Goal: Download file/media

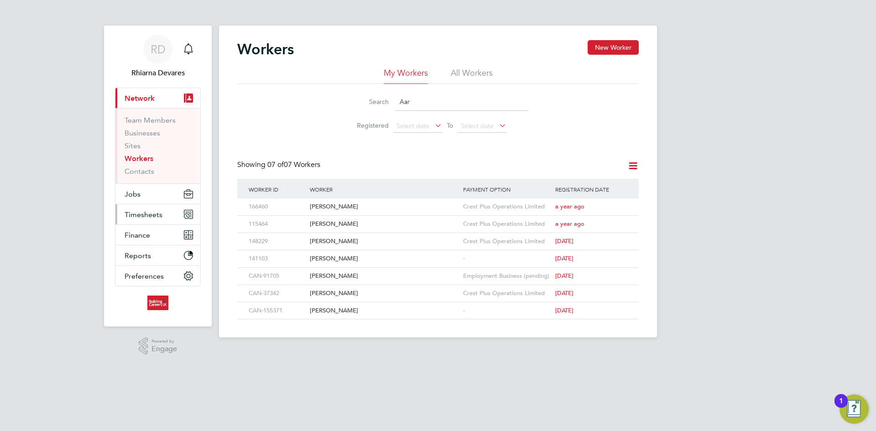
click at [156, 216] on span "Timesheets" at bounding box center [144, 214] width 38 height 9
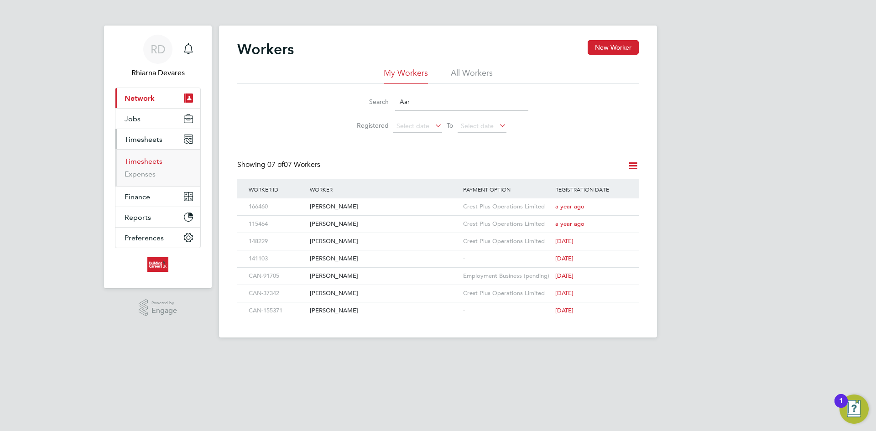
click at [132, 165] on link "Timesheets" at bounding box center [144, 161] width 38 height 9
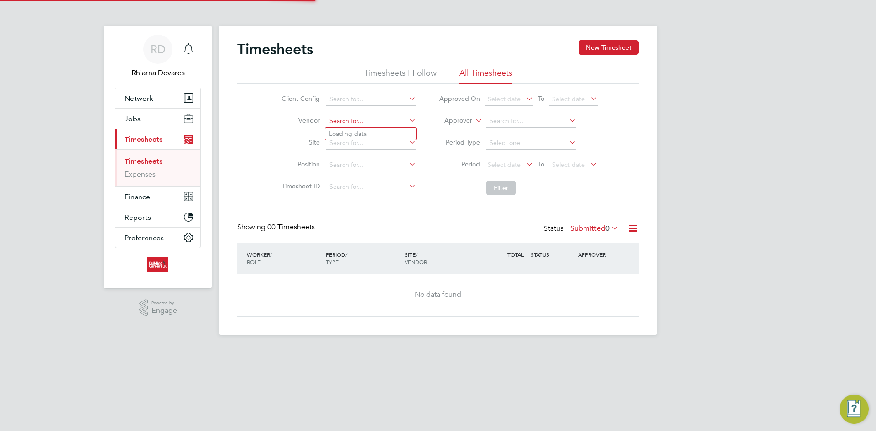
click at [360, 125] on input at bounding box center [371, 121] width 90 height 13
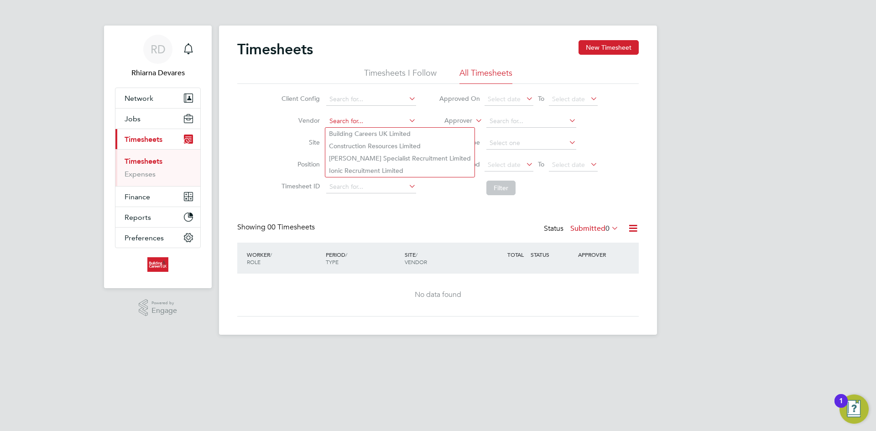
click at [351, 135] on li "Building Careers UK Limited" at bounding box center [399, 134] width 149 height 12
type input "Building Careers UK Limited"
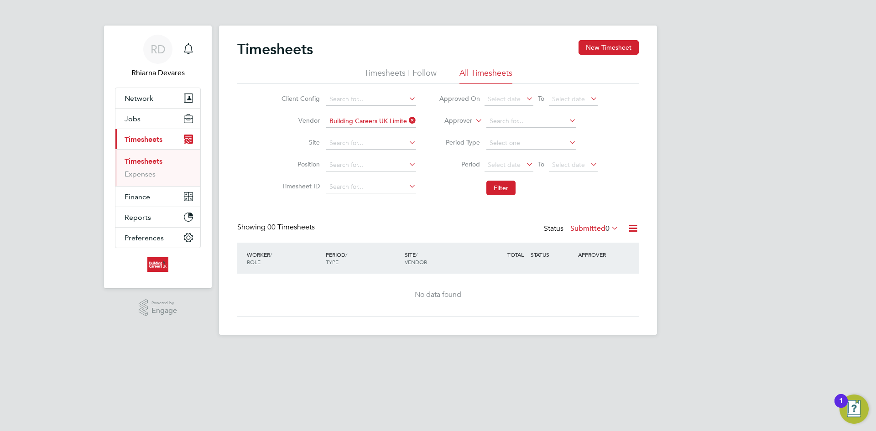
click at [450, 120] on label "Approver" at bounding box center [451, 120] width 41 height 9
click at [451, 129] on li "Worker" at bounding box center [449, 132] width 45 height 12
click at [512, 163] on span "Select date" at bounding box center [504, 165] width 33 height 8
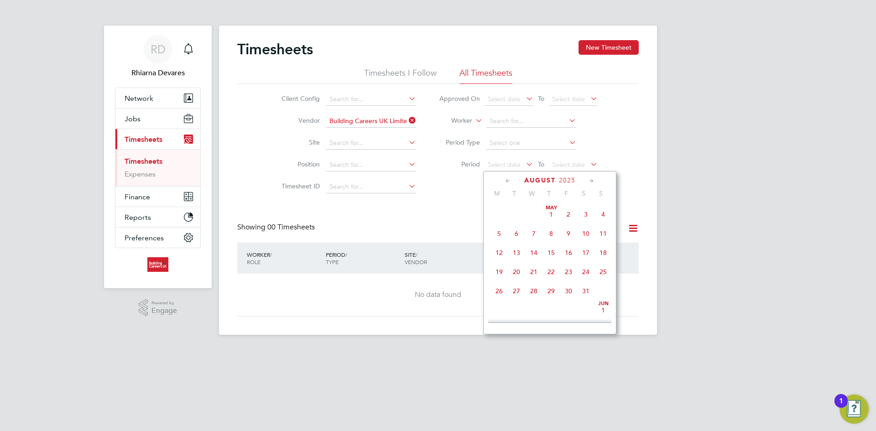
scroll to position [356, 0]
click at [500, 233] on span "18" at bounding box center [499, 224] width 17 height 17
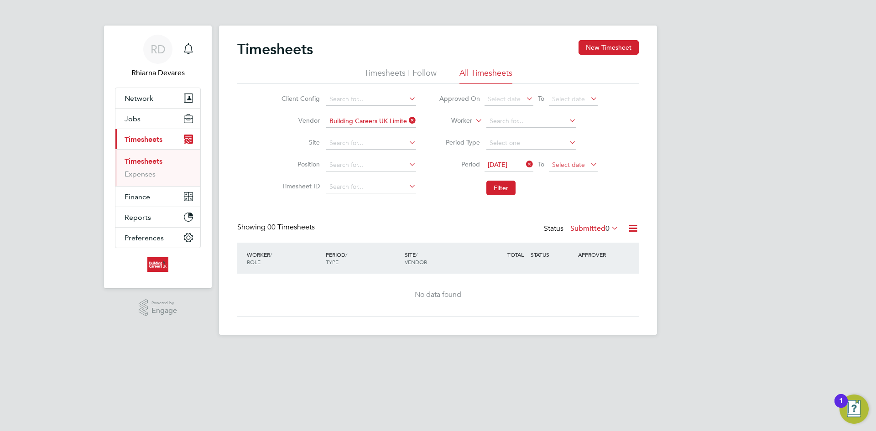
click at [583, 165] on span "Select date" at bounding box center [568, 165] width 33 height 8
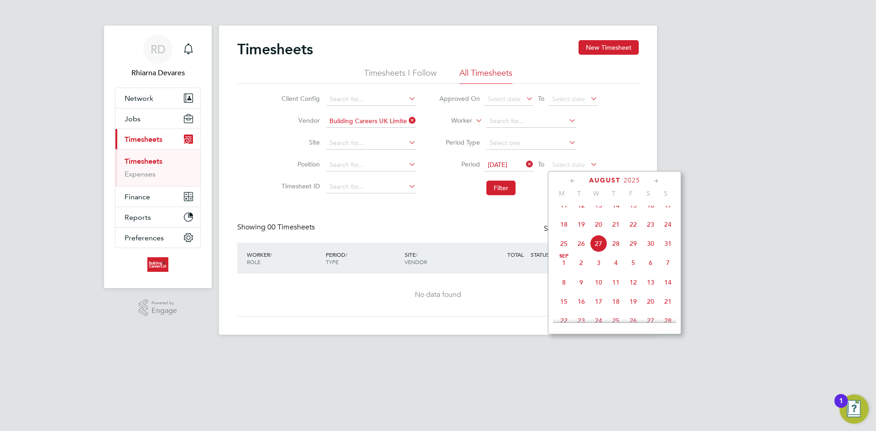
drag, startPoint x: 672, startPoint y: 233, endPoint x: 618, endPoint y: 224, distance: 55.0
click at [672, 233] on span "24" at bounding box center [668, 224] width 17 height 17
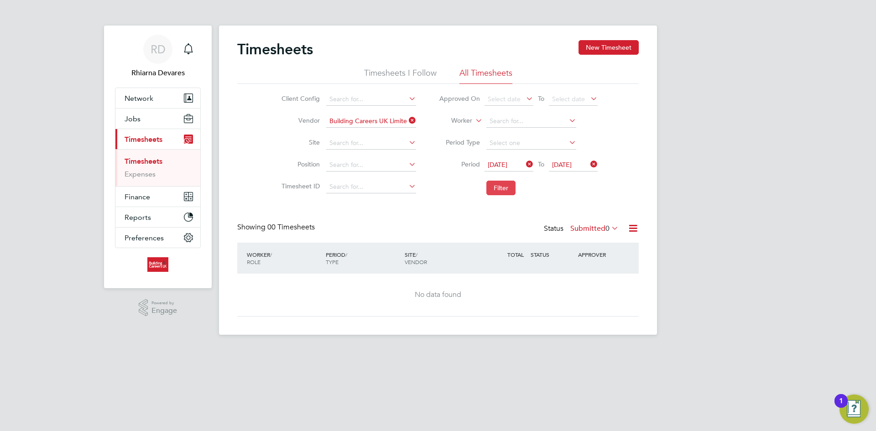
click at [512, 189] on button "Filter" at bounding box center [501, 188] width 29 height 15
click at [600, 230] on label "Submitted 0" at bounding box center [595, 228] width 48 height 9
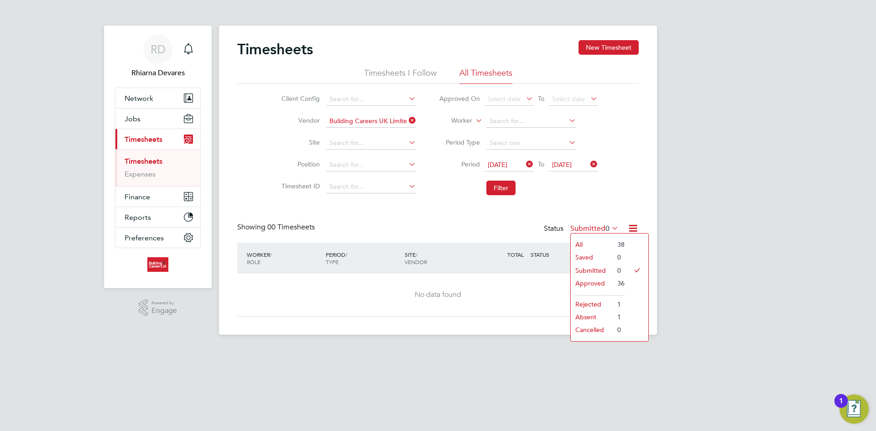
click at [624, 283] on li "36" at bounding box center [619, 283] width 12 height 13
click at [630, 225] on icon at bounding box center [633, 228] width 11 height 11
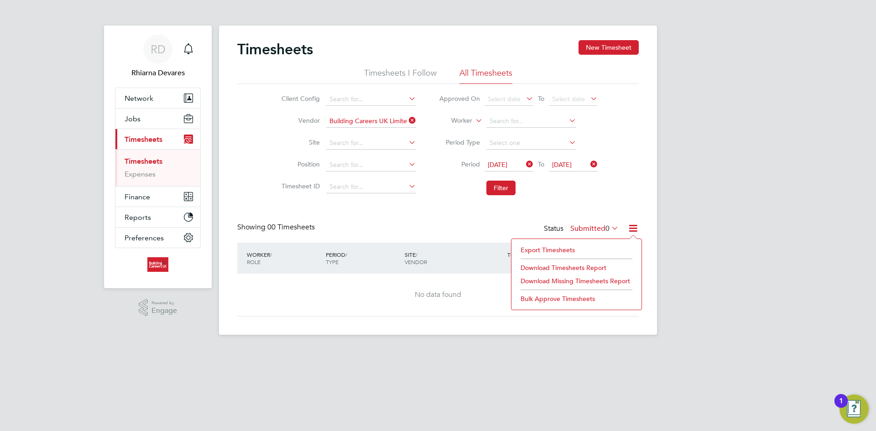
click at [580, 213] on div "Timesheets New Timesheet Timesheets I Follow All Timesheets Client Config Vendo…" at bounding box center [438, 178] width 402 height 277
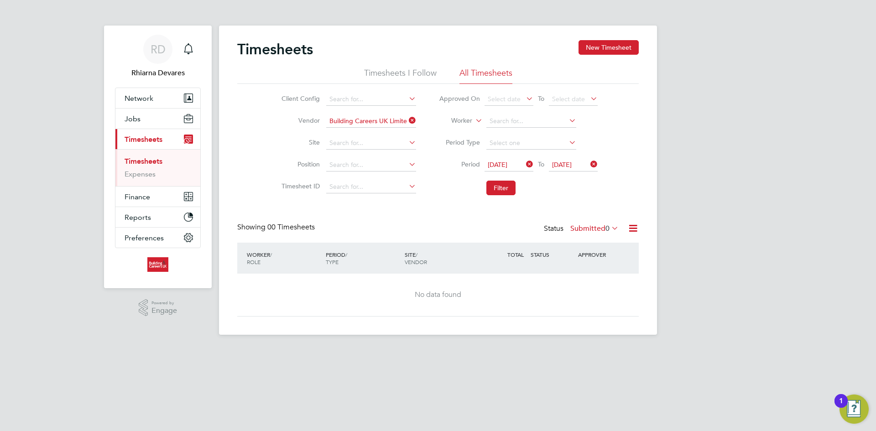
click at [581, 227] on label "Submitted 0" at bounding box center [595, 228] width 48 height 9
click at [599, 280] on li "Approved" at bounding box center [592, 283] width 42 height 13
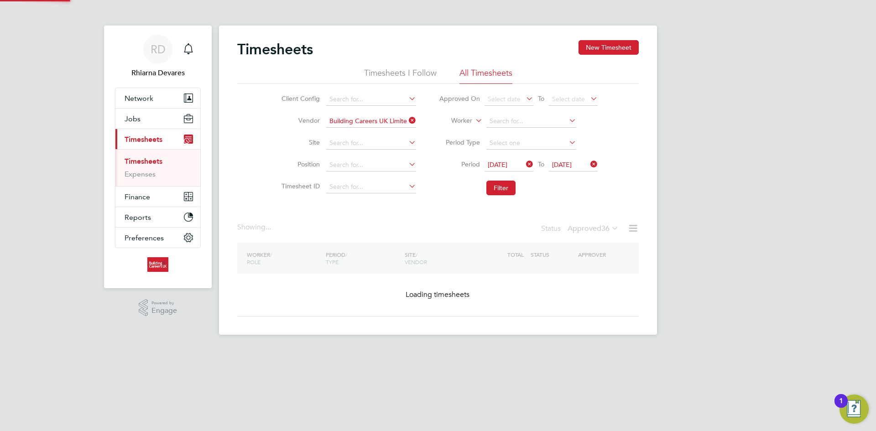
click at [630, 226] on icon at bounding box center [633, 228] width 11 height 11
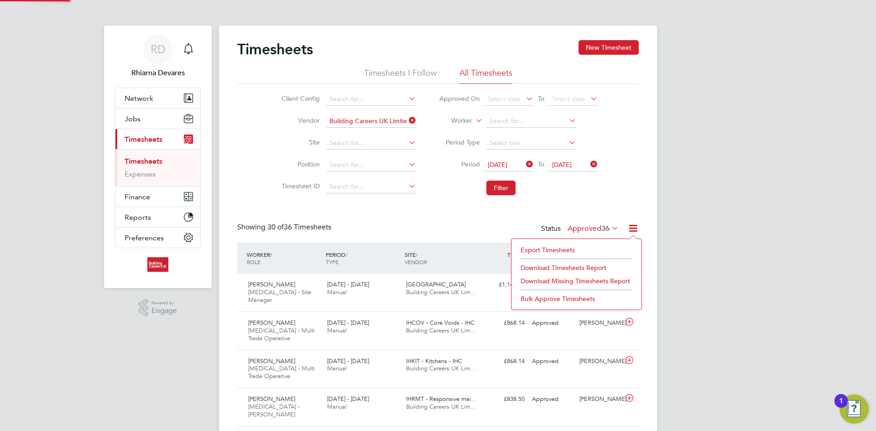
scroll to position [0, 0]
click at [561, 247] on li "Export Timesheets" at bounding box center [576, 250] width 121 height 13
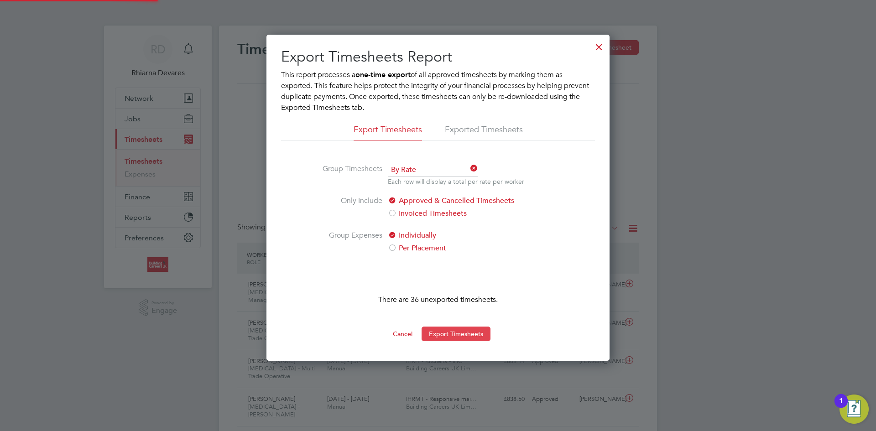
click at [450, 335] on button "Export Timesheets" at bounding box center [456, 334] width 69 height 15
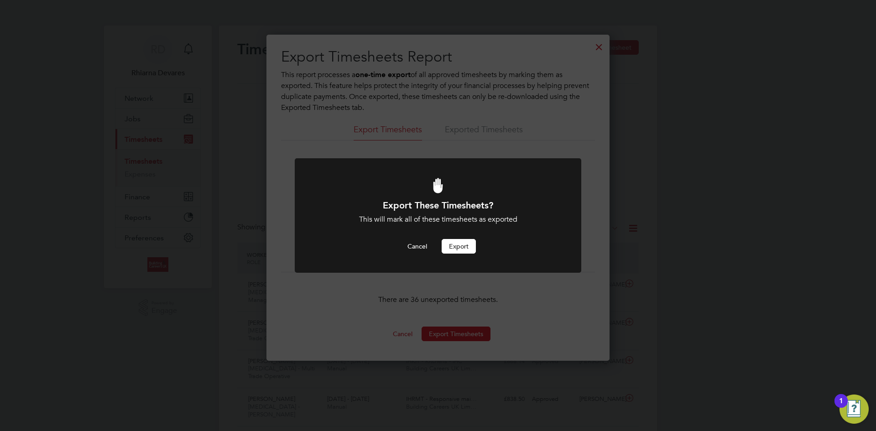
click at [461, 247] on button "Export" at bounding box center [459, 246] width 34 height 15
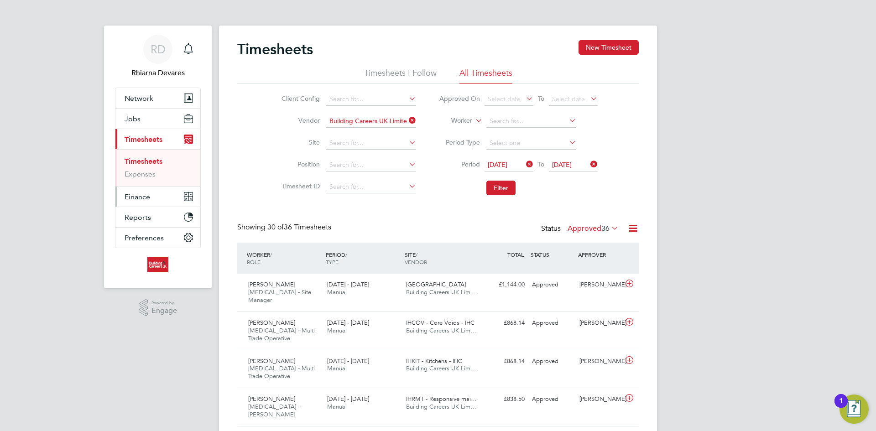
click at [138, 203] on button "Finance" at bounding box center [157, 197] width 85 height 20
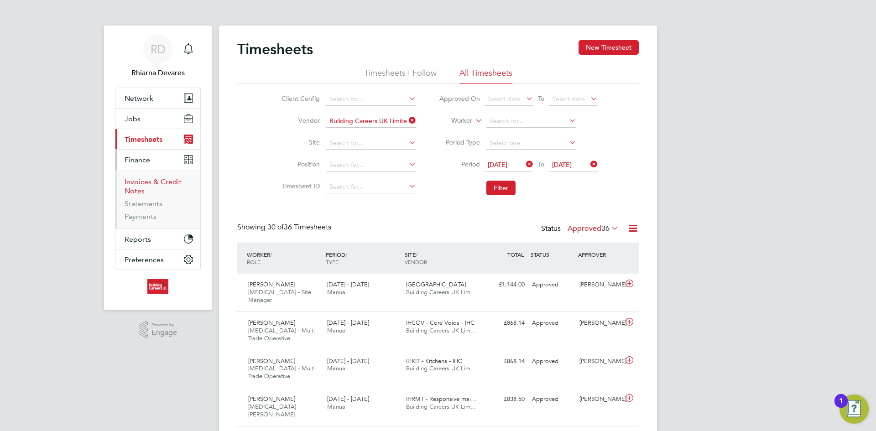
click at [141, 185] on link "Invoices & Credit Notes" at bounding box center [153, 187] width 57 height 18
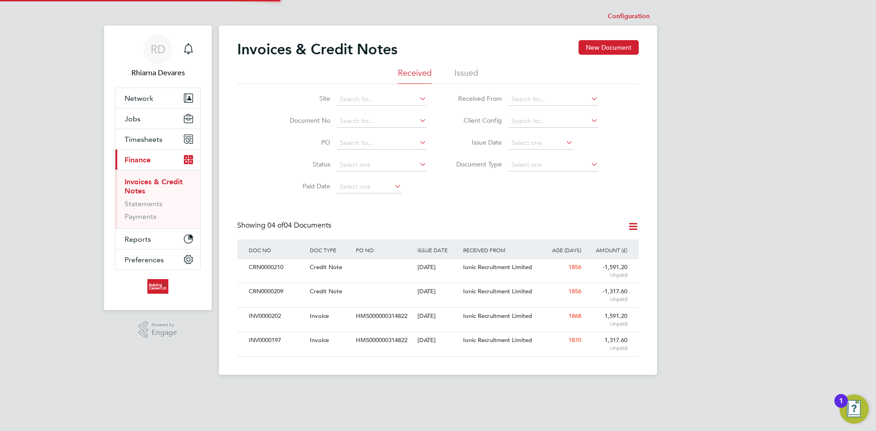
scroll to position [17, 62]
click at [462, 72] on li "Issued" at bounding box center [467, 76] width 24 height 16
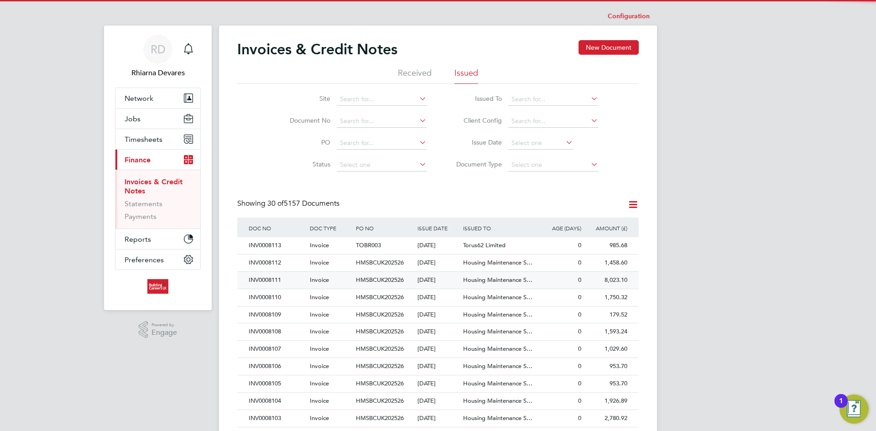
scroll to position [17, 62]
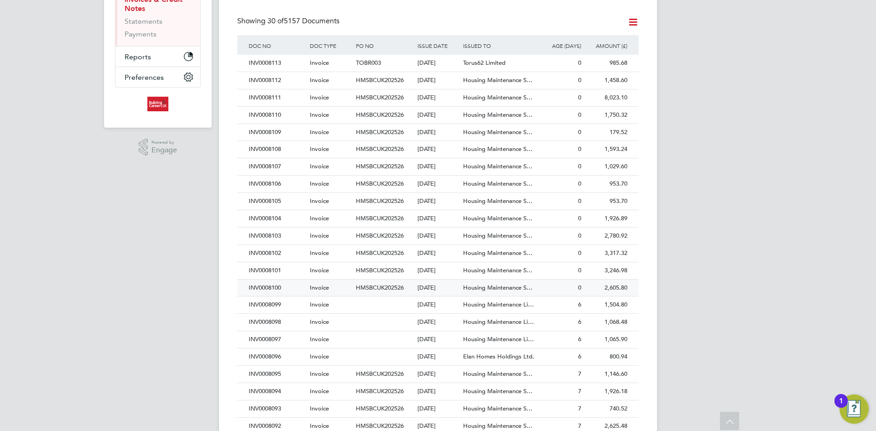
click at [436, 283] on div "[DATE]" at bounding box center [438, 288] width 46 height 17
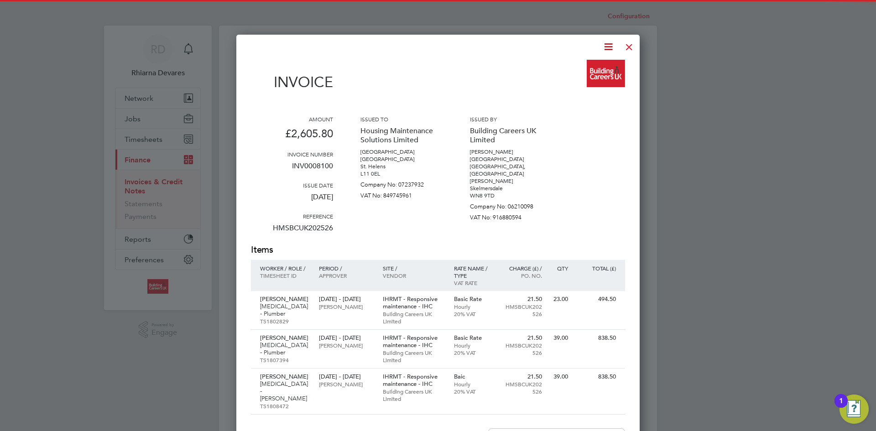
click at [608, 45] on icon at bounding box center [608, 46] width 11 height 11
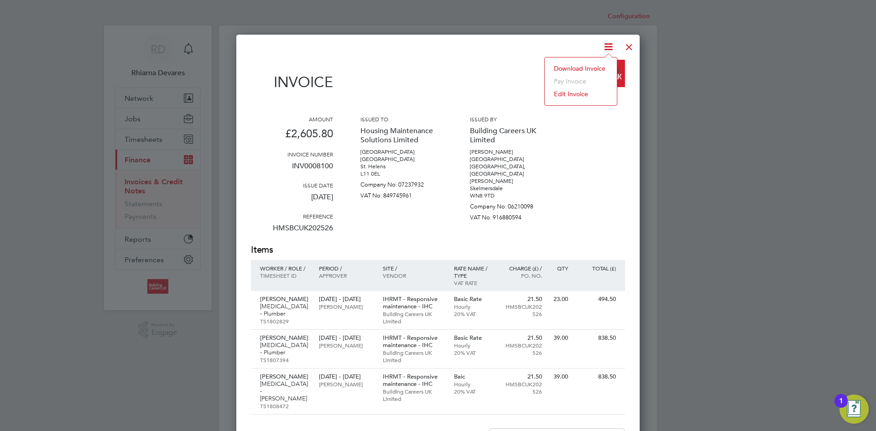
drag, startPoint x: 583, startPoint y: 65, endPoint x: 619, endPoint y: 53, distance: 37.1
click at [584, 65] on li "Download Invoice" at bounding box center [581, 68] width 63 height 13
click at [631, 45] on div at bounding box center [629, 45] width 16 height 16
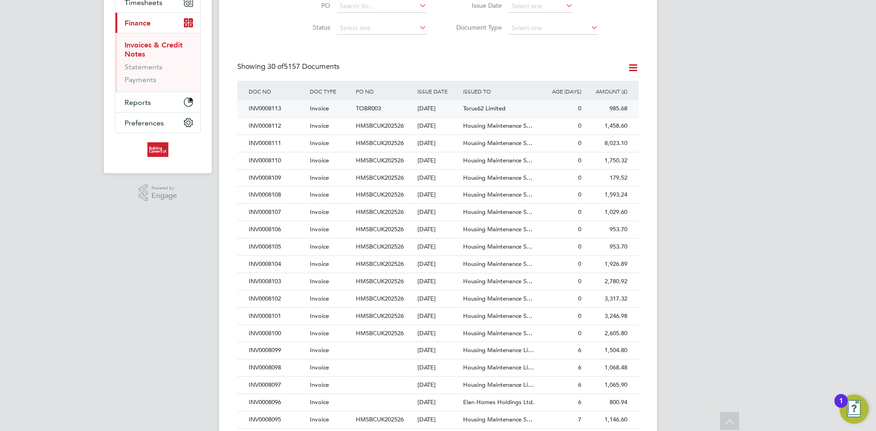
drag, startPoint x: 292, startPoint y: 320, endPoint x: 425, endPoint y: 253, distance: 149.0
click at [292, 320] on div "INV0008101" at bounding box center [277, 316] width 61 height 17
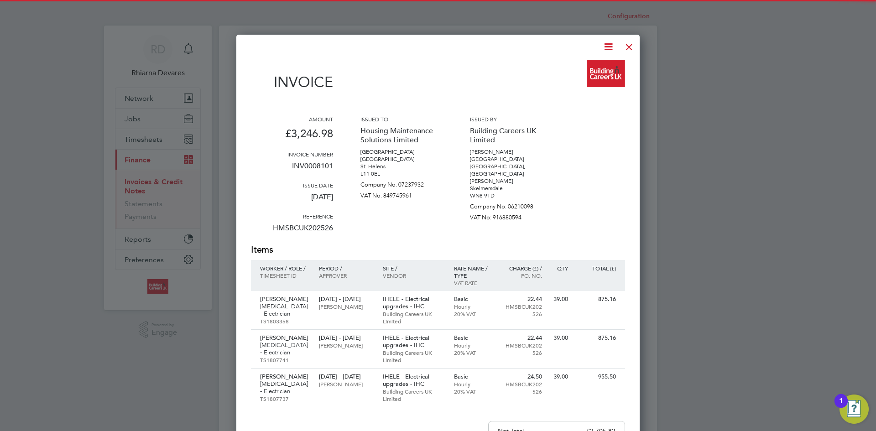
click at [609, 48] on icon at bounding box center [608, 46] width 11 height 11
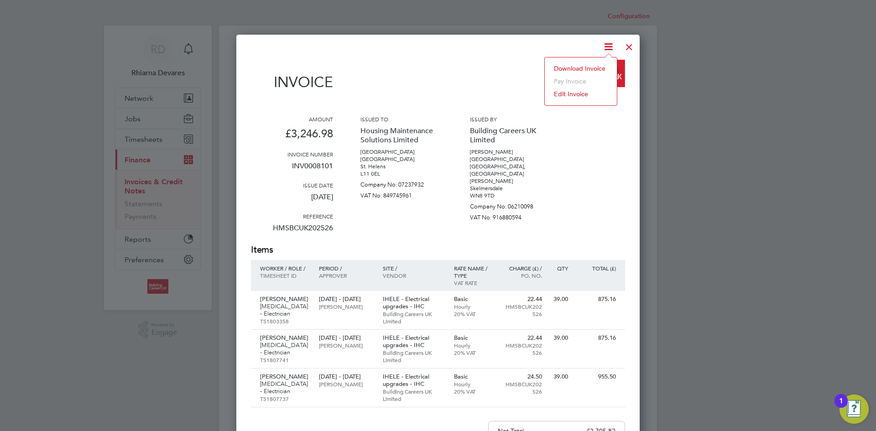
click at [594, 66] on li "Download Invoice" at bounding box center [581, 68] width 63 height 13
drag, startPoint x: 630, startPoint y: 49, endPoint x: 561, endPoint y: 107, distance: 90.1
click at [630, 49] on div at bounding box center [629, 45] width 16 height 16
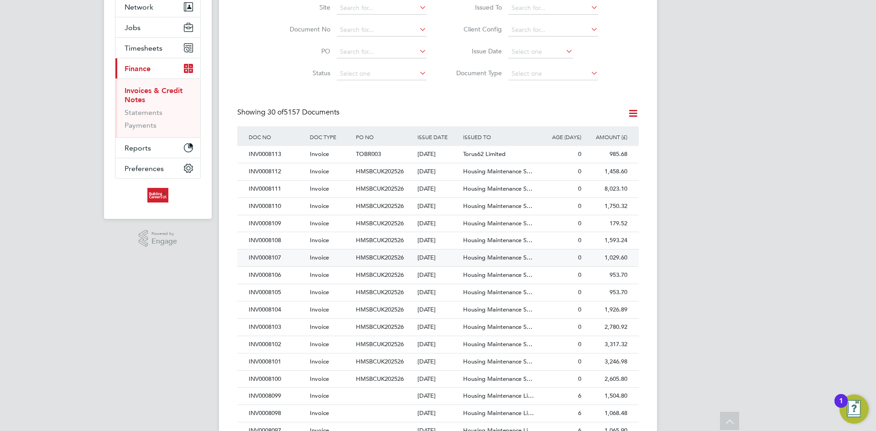
drag, startPoint x: 283, startPoint y: 345, endPoint x: 290, endPoint y: 346, distance: 6.9
click at [284, 346] on div "INV0008102" at bounding box center [277, 344] width 61 height 17
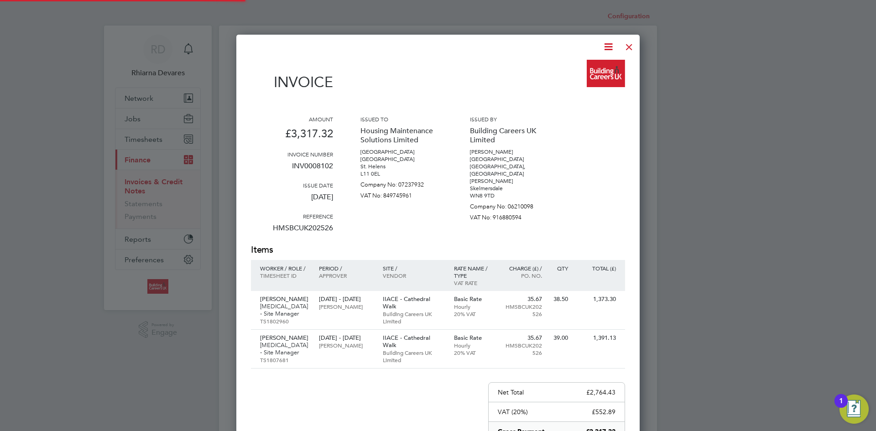
click at [608, 44] on icon at bounding box center [608, 46] width 11 height 11
click at [593, 64] on li "Download Invoice" at bounding box center [581, 68] width 63 height 13
click at [627, 46] on div at bounding box center [629, 45] width 16 height 16
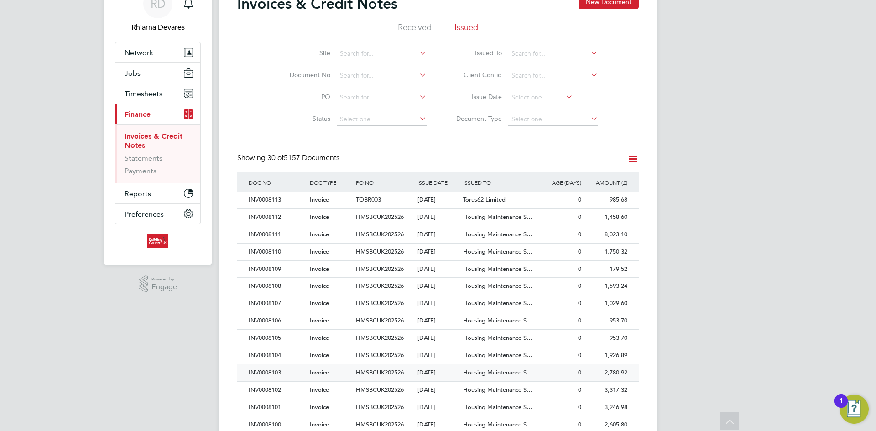
click at [283, 376] on div "INV0008103" at bounding box center [277, 373] width 61 height 17
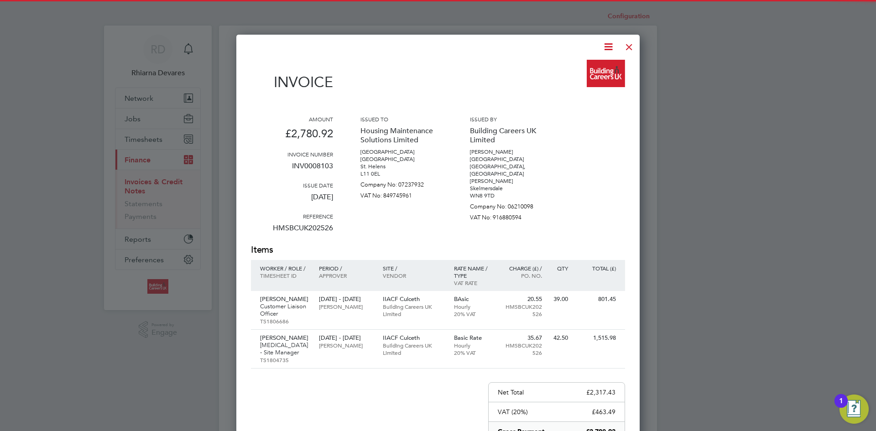
click at [612, 43] on icon at bounding box center [608, 46] width 11 height 11
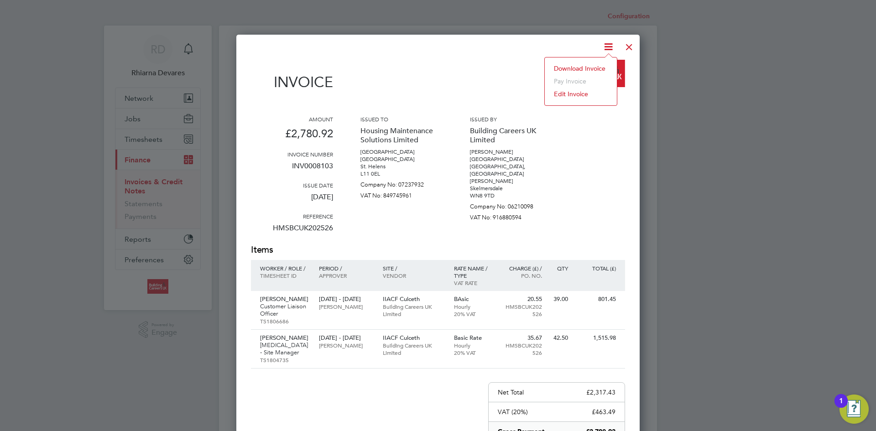
click at [604, 65] on li "Download Invoice" at bounding box center [581, 68] width 63 height 13
drag, startPoint x: 629, startPoint y: 47, endPoint x: 612, endPoint y: 65, distance: 24.5
click at [629, 45] on div at bounding box center [629, 45] width 16 height 16
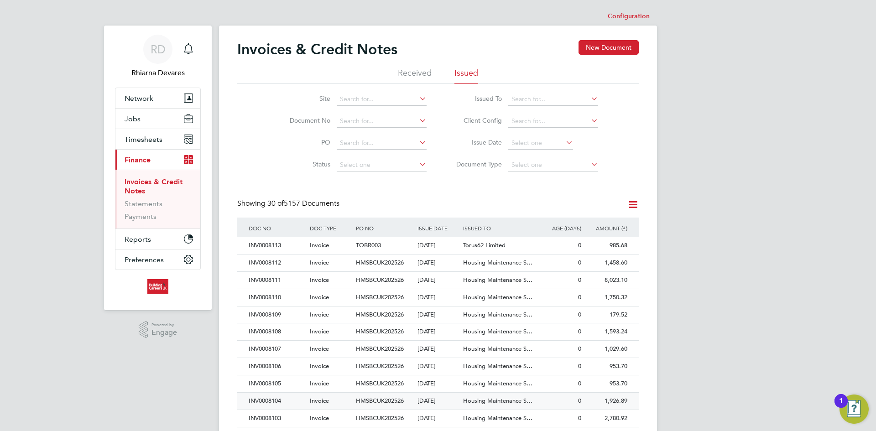
click at [283, 404] on div "INV0008104" at bounding box center [277, 401] width 61 height 17
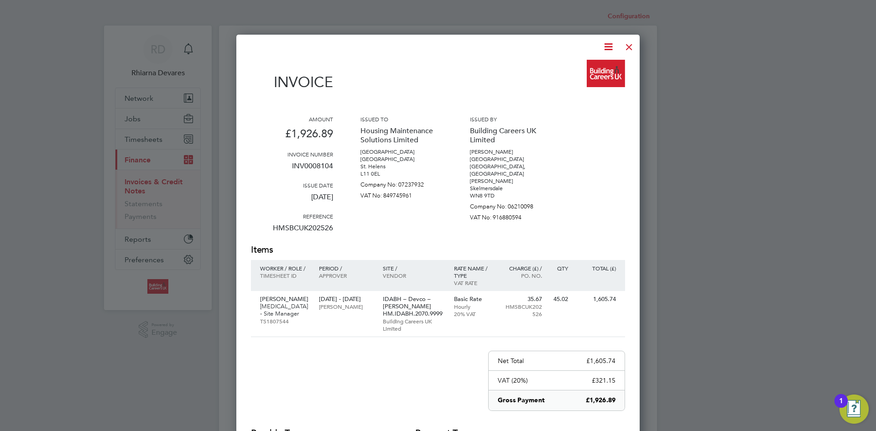
click at [614, 42] on icon at bounding box center [608, 46] width 11 height 11
click at [597, 64] on li "Download Invoice" at bounding box center [581, 68] width 63 height 13
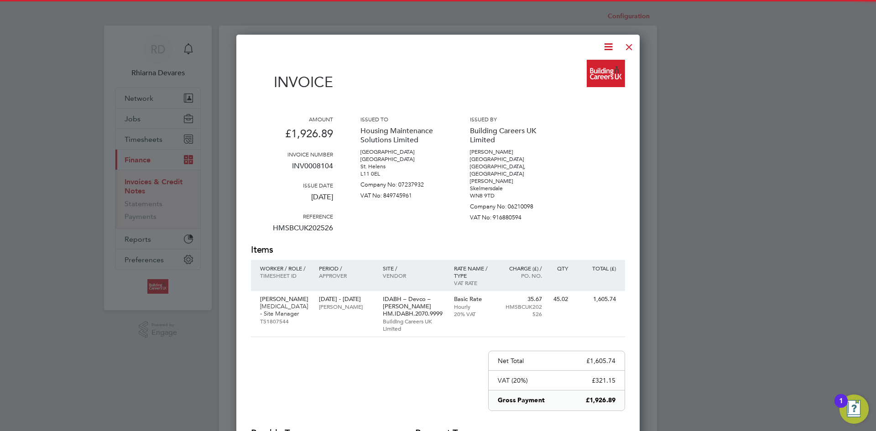
drag, startPoint x: 624, startPoint y: 47, endPoint x: 536, endPoint y: 170, distance: 150.9
click at [624, 47] on div at bounding box center [629, 45] width 16 height 16
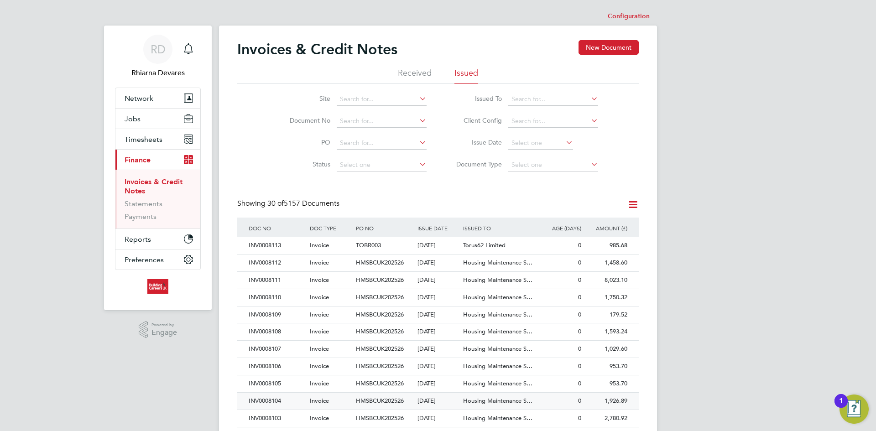
click at [279, 397] on div "INV0008104" at bounding box center [277, 401] width 61 height 17
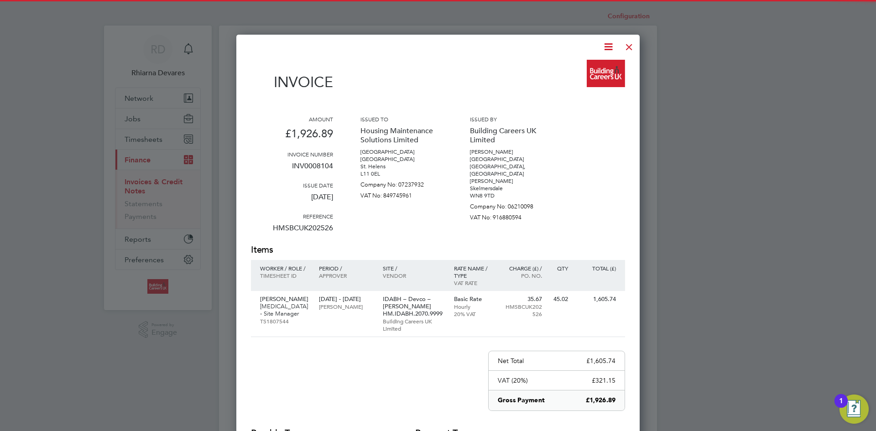
drag, startPoint x: 631, startPoint y: 42, endPoint x: 496, endPoint y: 198, distance: 206.8
click at [631, 42] on div at bounding box center [629, 45] width 16 height 16
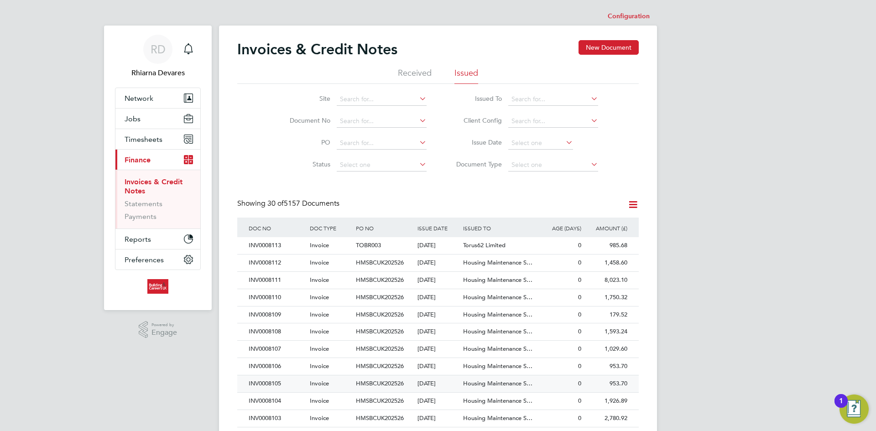
click at [291, 385] on div "INV0008105" at bounding box center [277, 384] width 61 height 17
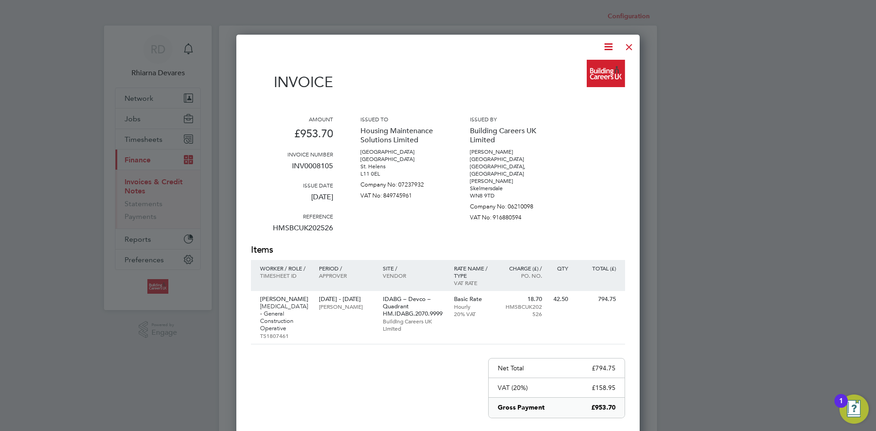
click at [610, 46] on icon at bounding box center [608, 46] width 11 height 11
click at [589, 70] on li "Download Invoice" at bounding box center [581, 68] width 63 height 13
drag, startPoint x: 737, startPoint y: 326, endPoint x: 730, endPoint y: 288, distance: 38.5
click at [737, 326] on div at bounding box center [438, 215] width 876 height 431
click at [634, 40] on div at bounding box center [629, 45] width 16 height 16
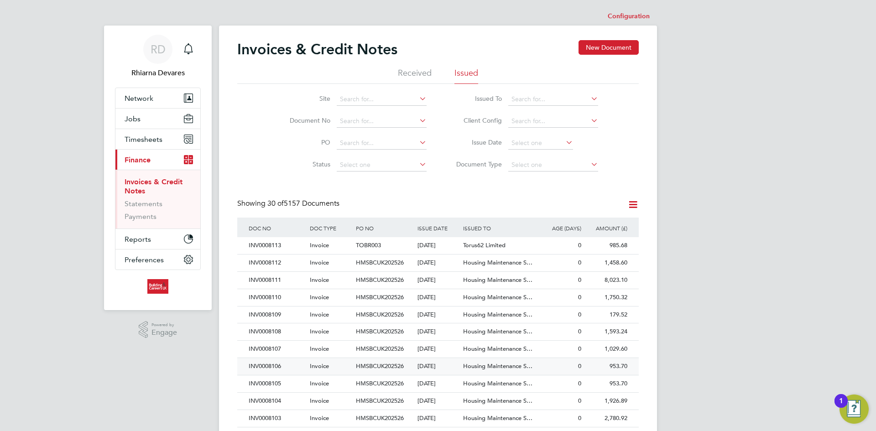
click at [289, 367] on div "INV0008106" at bounding box center [277, 366] width 61 height 17
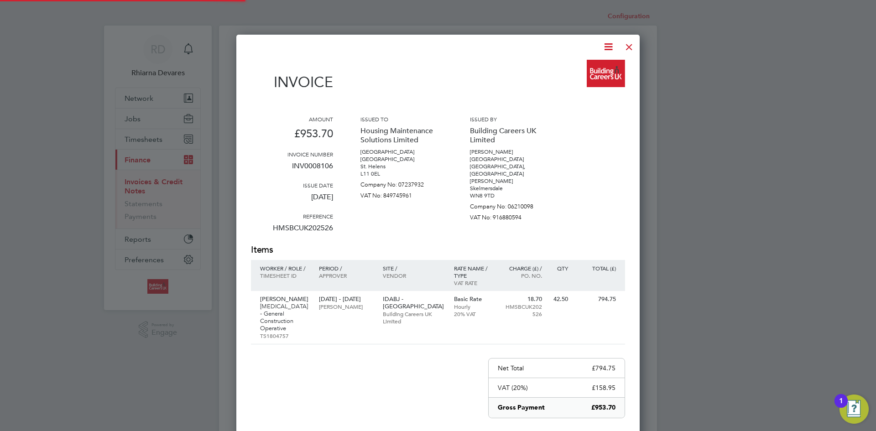
scroll to position [493, 404]
click at [607, 46] on icon at bounding box center [608, 46] width 11 height 11
click at [583, 68] on li "Download Invoice" at bounding box center [581, 68] width 63 height 13
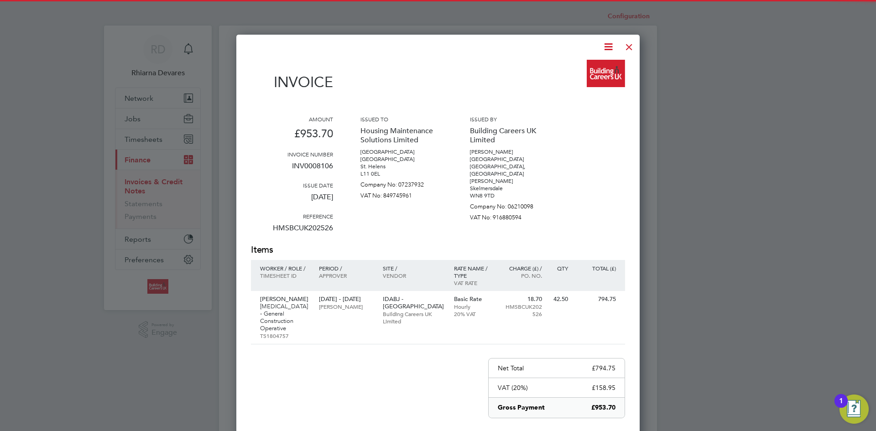
drag, startPoint x: 627, startPoint y: 44, endPoint x: 566, endPoint y: 100, distance: 82.8
click at [627, 44] on div at bounding box center [629, 45] width 16 height 16
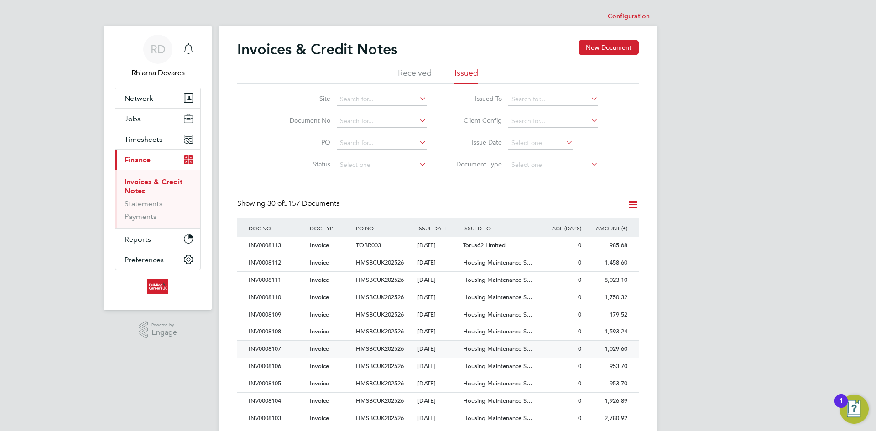
click at [302, 348] on div "INV0008107" at bounding box center [277, 349] width 61 height 17
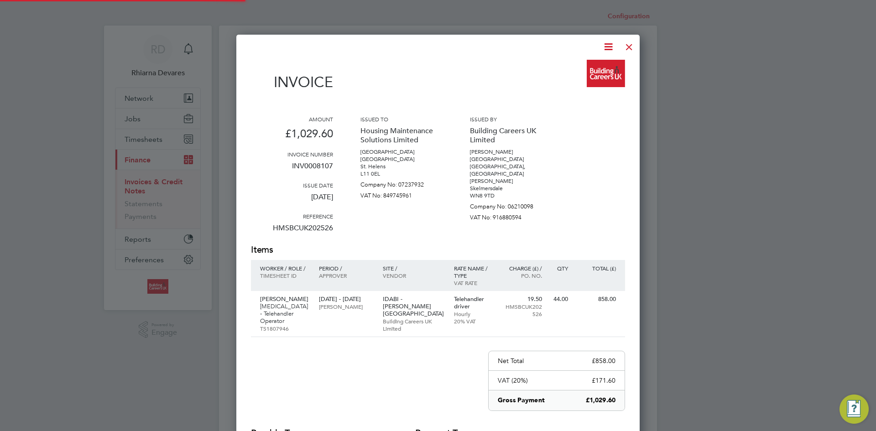
scroll to position [486, 404]
click at [603, 47] on icon at bounding box center [608, 46] width 11 height 11
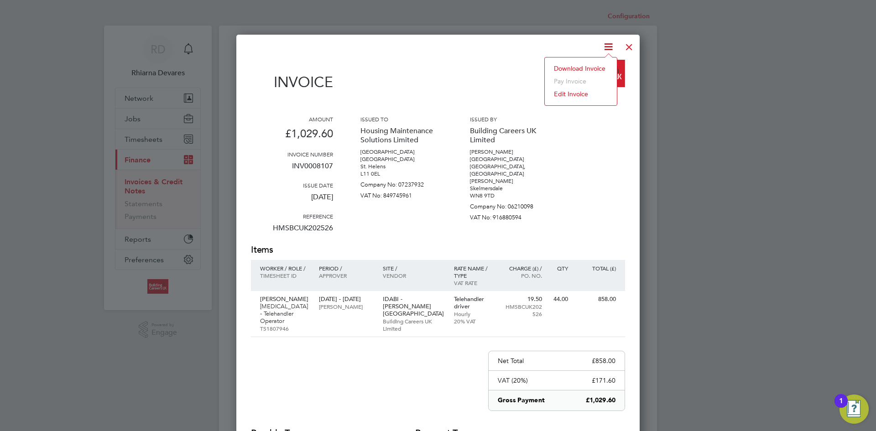
click at [598, 66] on li "Download Invoice" at bounding box center [581, 68] width 63 height 13
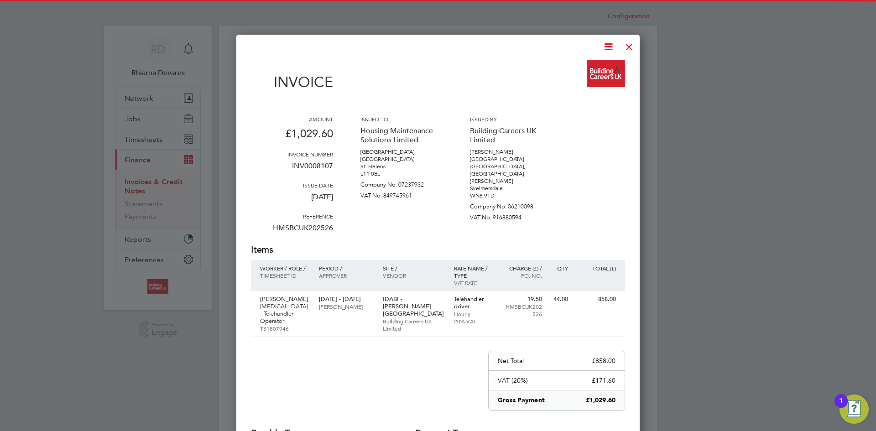
click at [630, 48] on div at bounding box center [629, 45] width 16 height 16
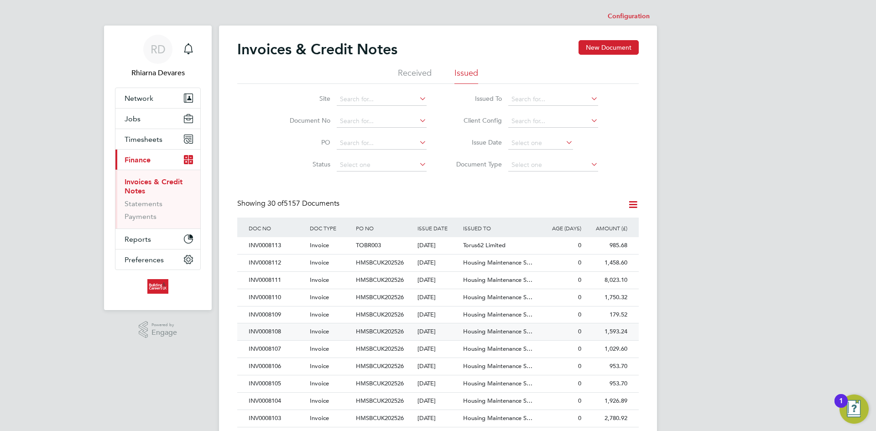
click at [290, 328] on div "INV0008108" at bounding box center [277, 332] width 61 height 17
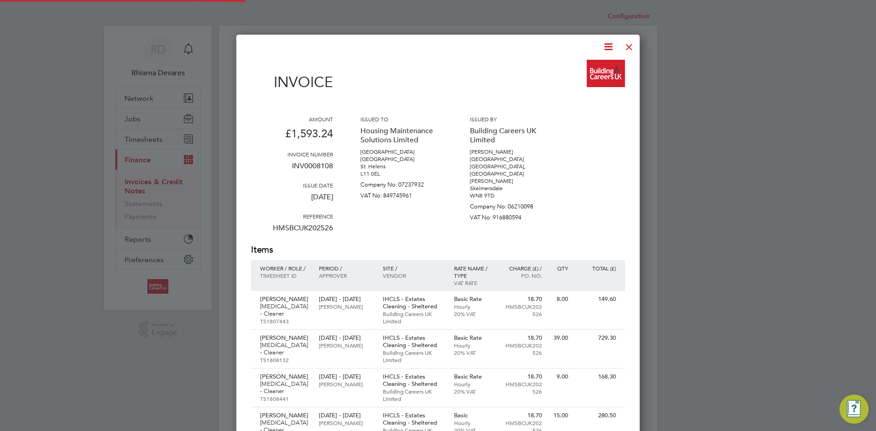
scroll to position [602, 404]
click at [606, 44] on icon at bounding box center [608, 46] width 11 height 11
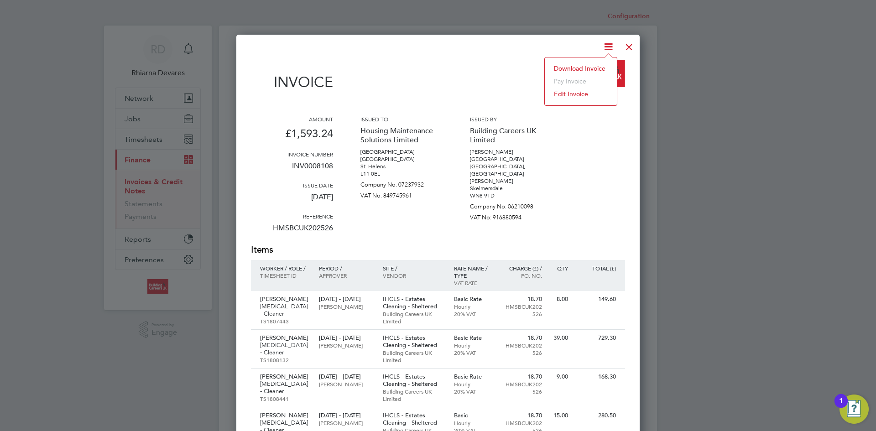
click at [600, 64] on li "Download Invoice" at bounding box center [581, 68] width 63 height 13
drag, startPoint x: 624, startPoint y: 45, endPoint x: 578, endPoint y: 116, distance: 84.2
click at [624, 45] on div at bounding box center [629, 45] width 16 height 16
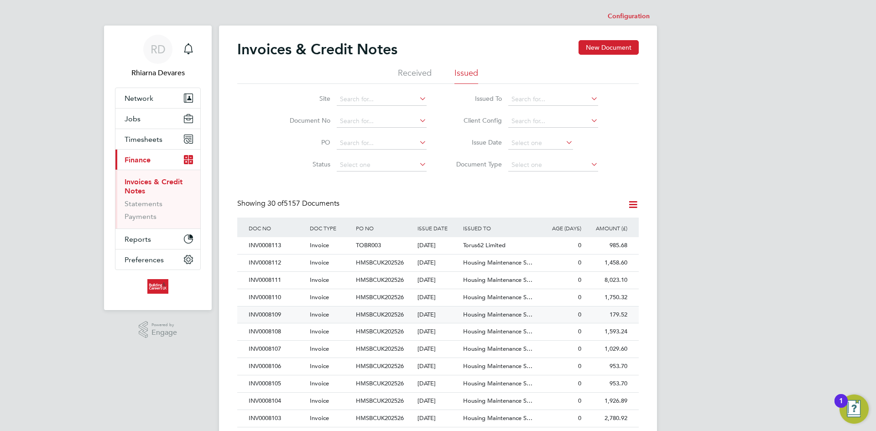
click at [280, 313] on div "INV0008109" at bounding box center [277, 315] width 61 height 17
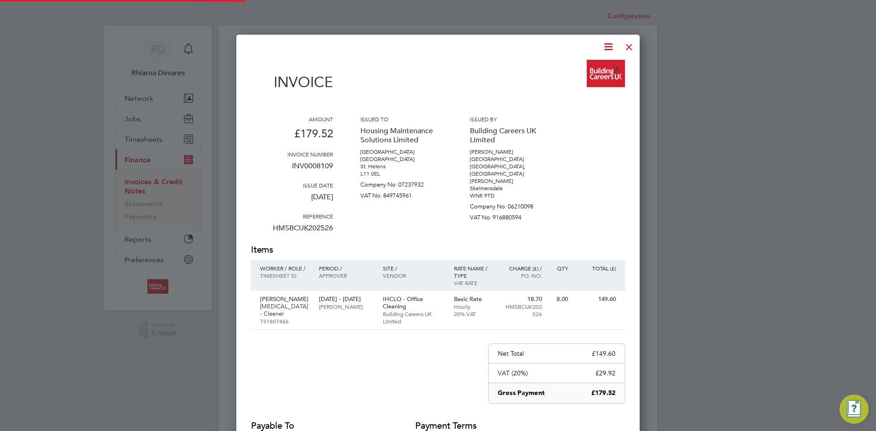
scroll to position [486, 404]
click at [609, 43] on icon at bounding box center [608, 46] width 11 height 11
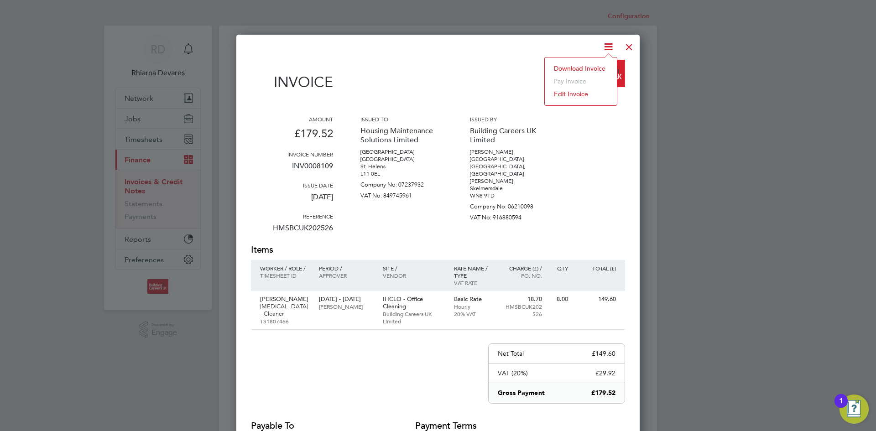
click at [597, 67] on li "Download Invoice" at bounding box center [581, 68] width 63 height 13
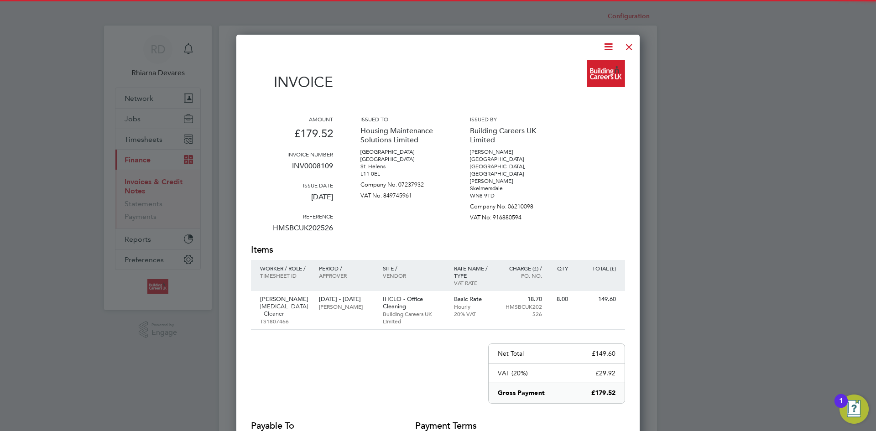
click at [632, 47] on div at bounding box center [629, 45] width 16 height 16
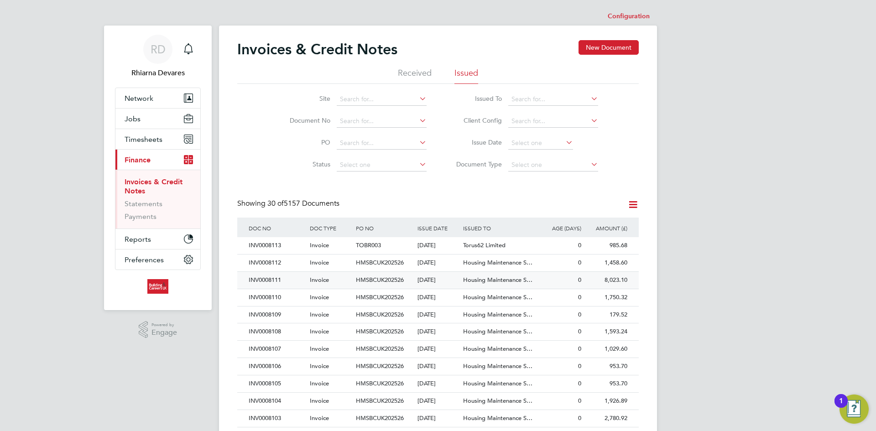
drag, startPoint x: 289, startPoint y: 299, endPoint x: 365, endPoint y: 278, distance: 78.8
click at [289, 299] on div "INV0008110" at bounding box center [277, 297] width 61 height 17
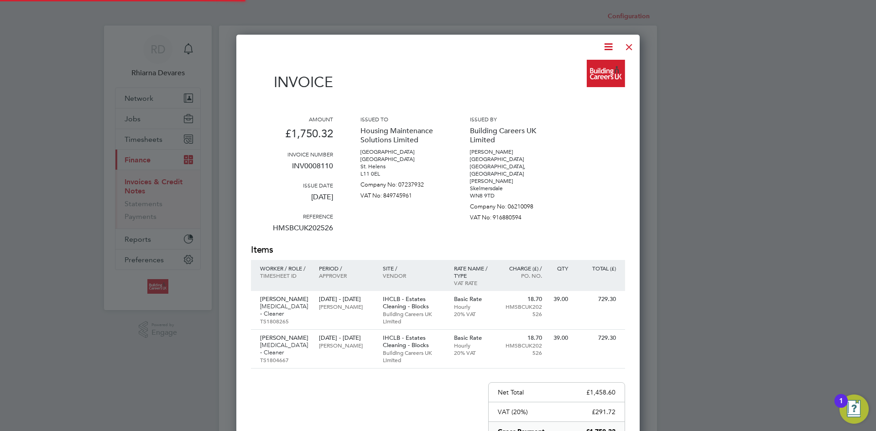
scroll to position [525, 404]
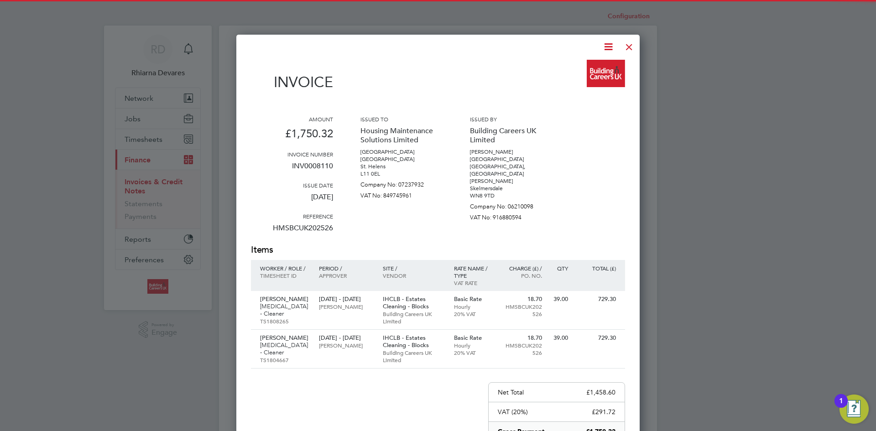
click at [609, 47] on icon at bounding box center [608, 46] width 11 height 11
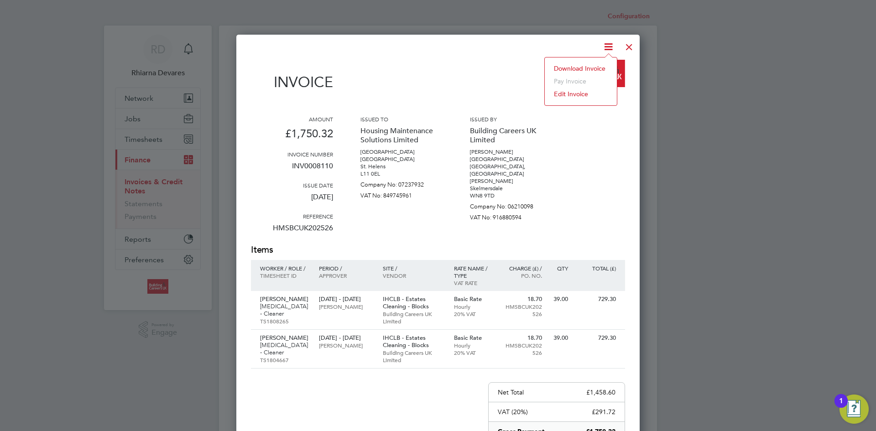
click at [599, 63] on li "Download Invoice" at bounding box center [581, 68] width 63 height 13
drag, startPoint x: 631, startPoint y: 43, endPoint x: 623, endPoint y: 55, distance: 14.4
click at [631, 43] on div at bounding box center [629, 45] width 16 height 16
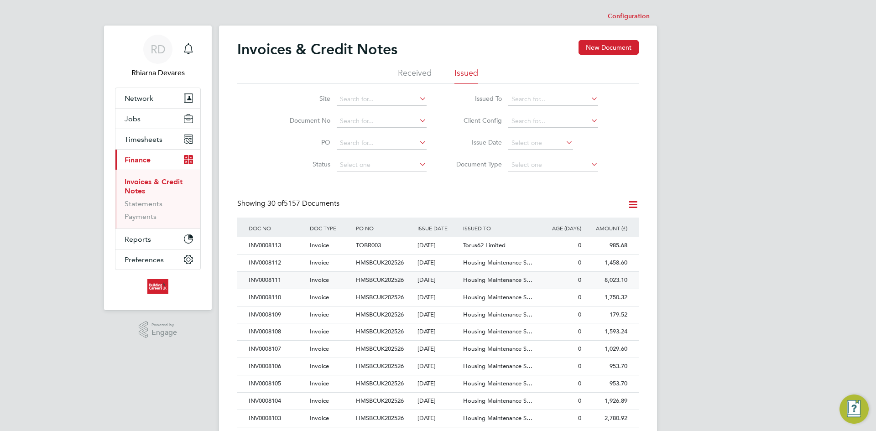
drag, startPoint x: 289, startPoint y: 280, endPoint x: 295, endPoint y: 281, distance: 6.9
click at [289, 280] on div "INV0008111" at bounding box center [277, 280] width 61 height 17
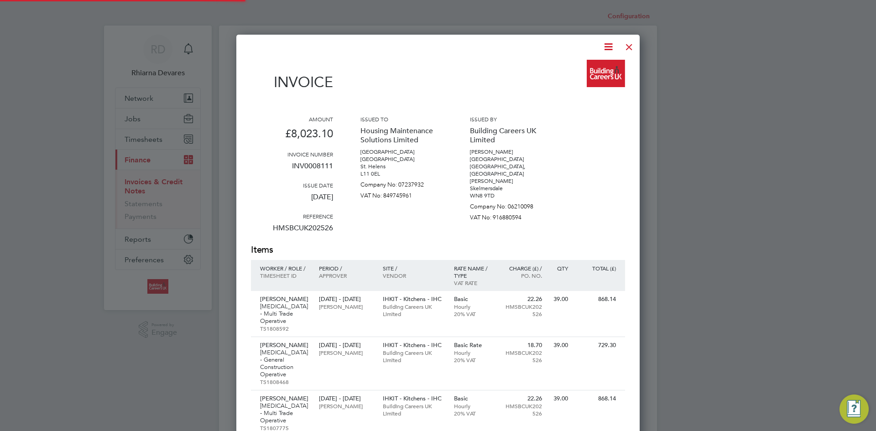
scroll to position [765, 404]
click at [605, 44] on icon at bounding box center [608, 46] width 11 height 11
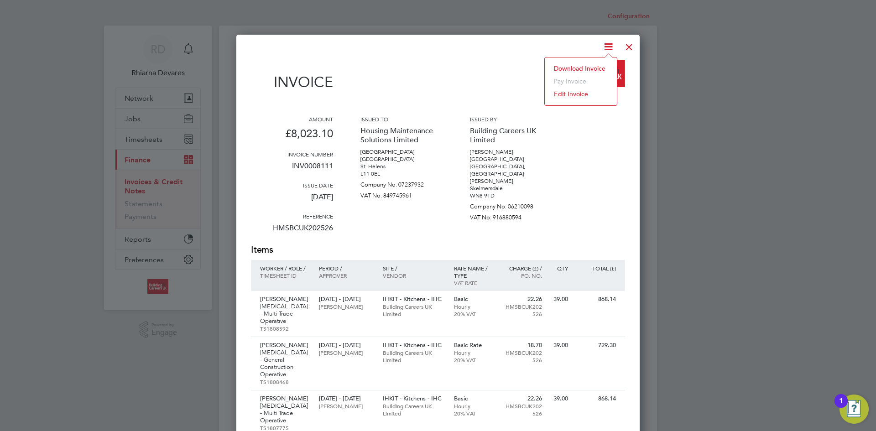
click at [598, 65] on li "Download Invoice" at bounding box center [581, 68] width 63 height 13
click at [626, 50] on div at bounding box center [629, 45] width 16 height 16
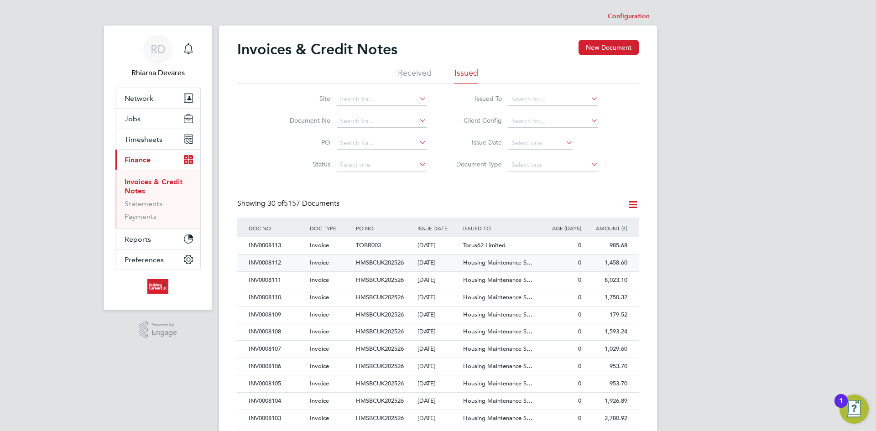
click at [306, 262] on div "INV0008112" at bounding box center [277, 263] width 61 height 17
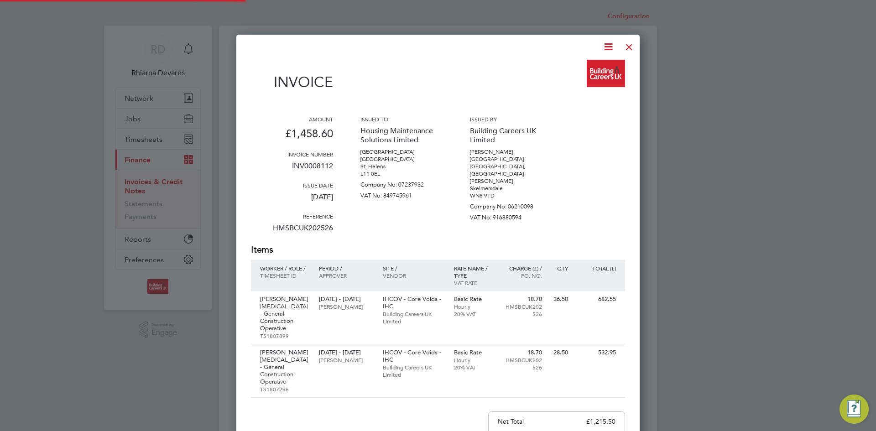
scroll to position [539, 404]
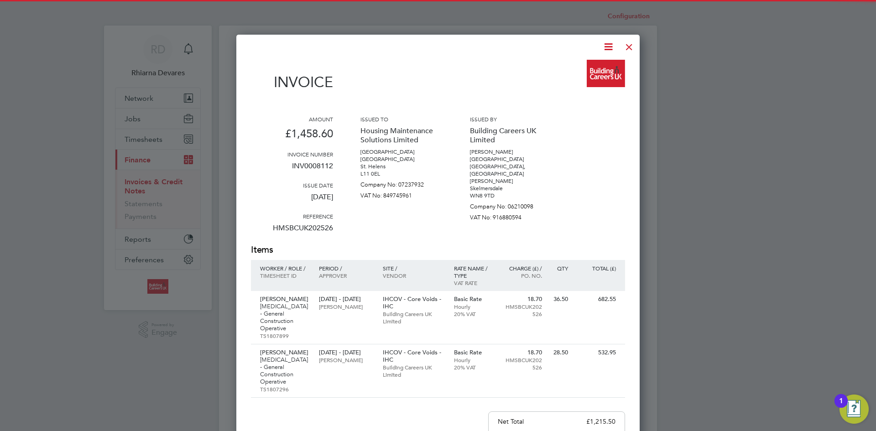
click at [608, 44] on icon at bounding box center [608, 46] width 11 height 11
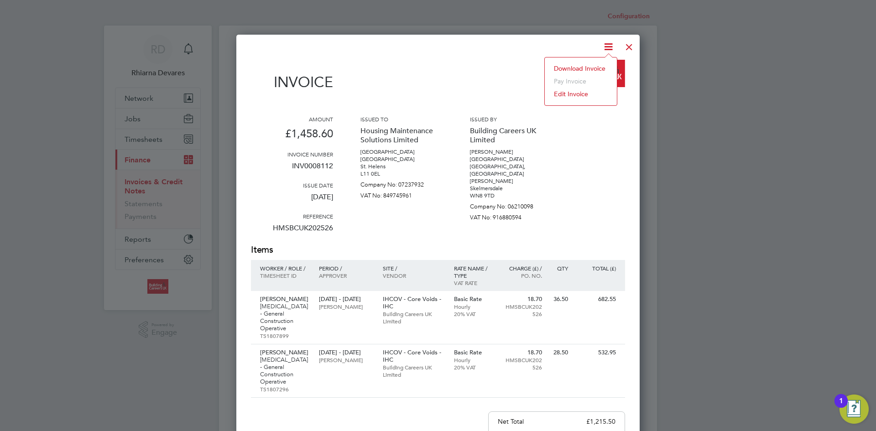
click at [598, 67] on li "Download Invoice" at bounding box center [581, 68] width 63 height 13
drag, startPoint x: 631, startPoint y: 42, endPoint x: 564, endPoint y: 78, distance: 76.0
click at [631, 42] on div at bounding box center [629, 45] width 16 height 16
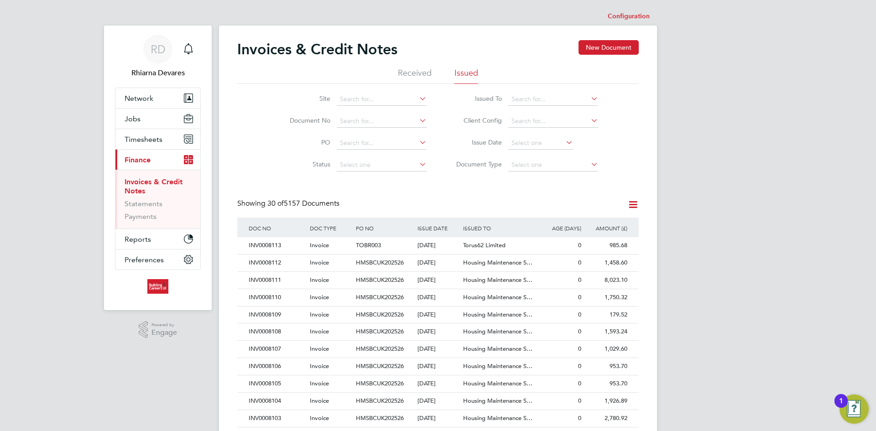
drag, startPoint x: 276, startPoint y: 248, endPoint x: 481, endPoint y: 175, distance: 217.7
click at [276, 248] on div "INV0008113" at bounding box center [277, 245] width 61 height 17
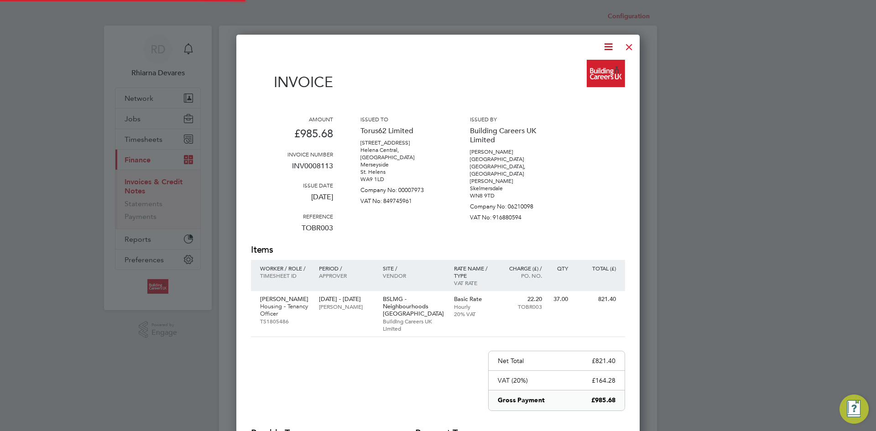
scroll to position [493, 404]
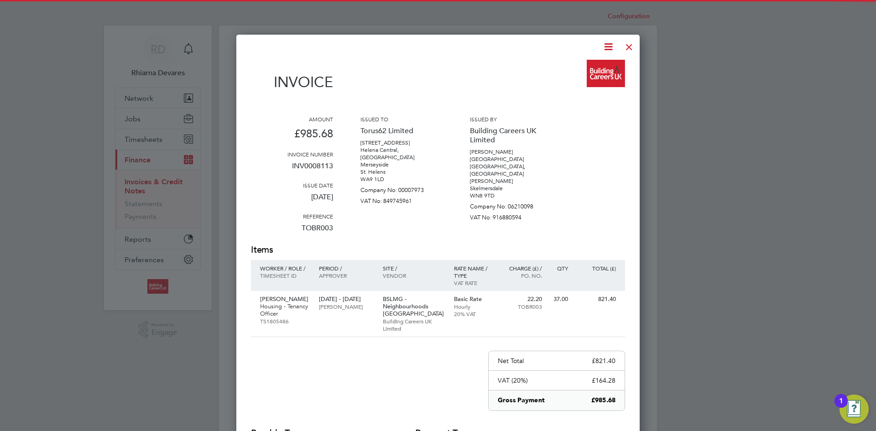
click at [605, 47] on icon at bounding box center [608, 46] width 11 height 11
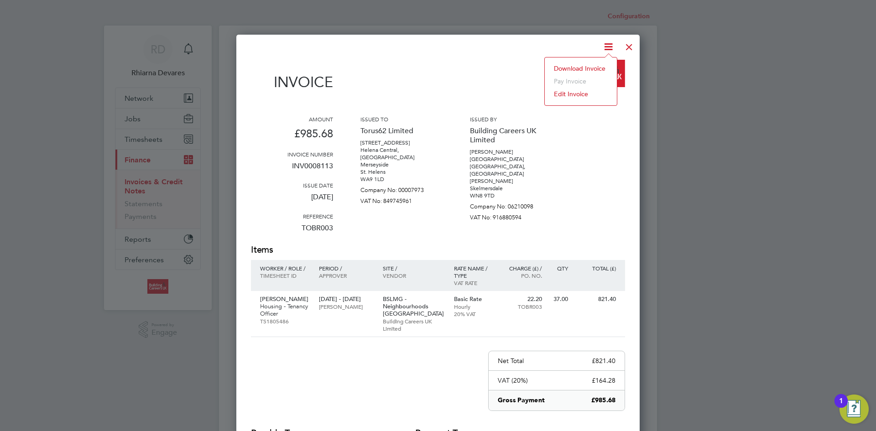
click at [598, 66] on li "Download Invoice" at bounding box center [581, 68] width 63 height 13
drag, startPoint x: 628, startPoint y: 50, endPoint x: 670, endPoint y: 45, distance: 42.3
click at [628, 49] on div at bounding box center [629, 45] width 16 height 16
